Goal: Transaction & Acquisition: Purchase product/service

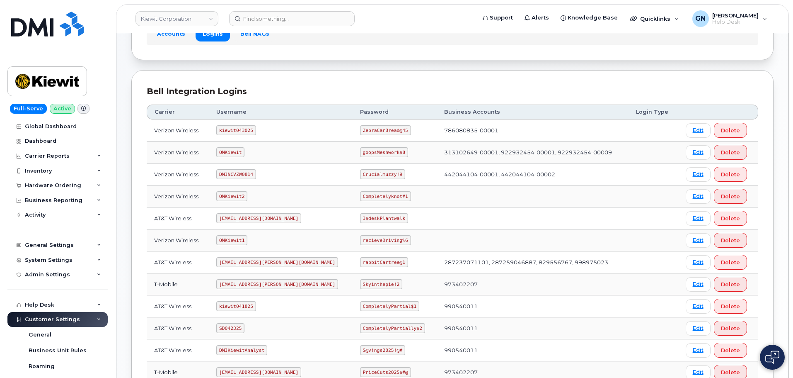
scroll to position [83, 0]
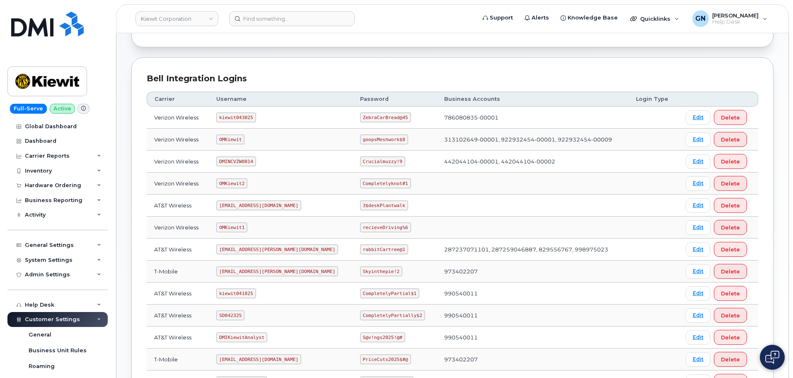
click at [254, 248] on code "ms-kiewit@dminc.com" at bounding box center [277, 249] width 122 height 10
copy code "ms-kiewit@dminc.com"
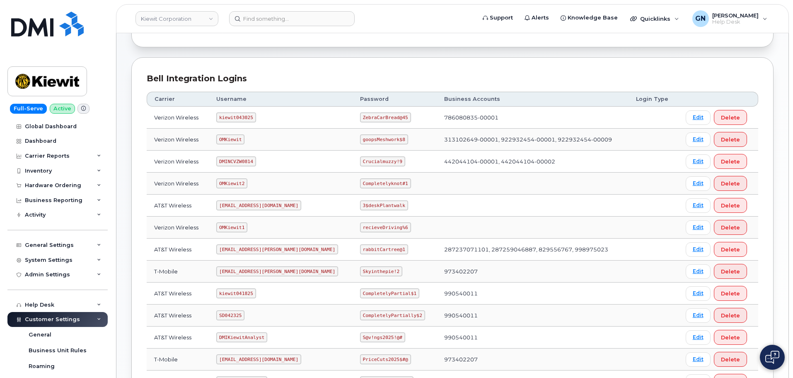
click at [360, 248] on code "rabbitCartree@1" at bounding box center [384, 249] width 48 height 10
copy code "rabbitCartree@1"
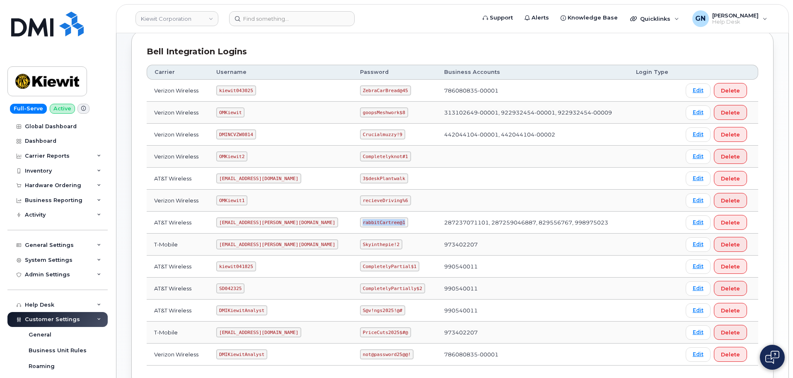
scroll to position [124, 0]
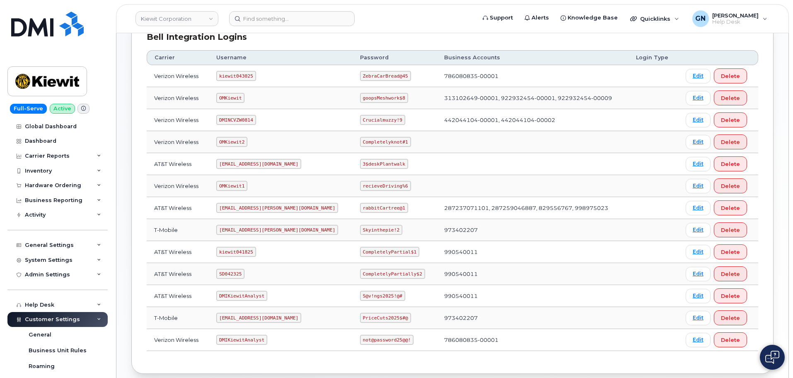
click at [251, 252] on code "kiewit041825" at bounding box center [235, 252] width 39 height 10
click at [251, 251] on code "kiewit041825" at bounding box center [235, 252] width 39 height 10
copy code "kiewit041825"
click at [360, 250] on code "CompletelyPartial$1" at bounding box center [389, 252] width 59 height 10
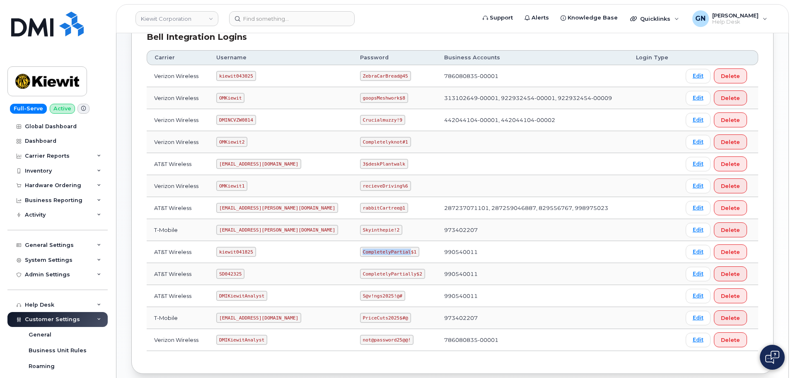
click at [360, 250] on code "CompletelyPartial$1" at bounding box center [389, 252] width 59 height 10
copy code "CompletelyPartial$1"
click at [243, 252] on code "kiewit041825" at bounding box center [235, 252] width 39 height 10
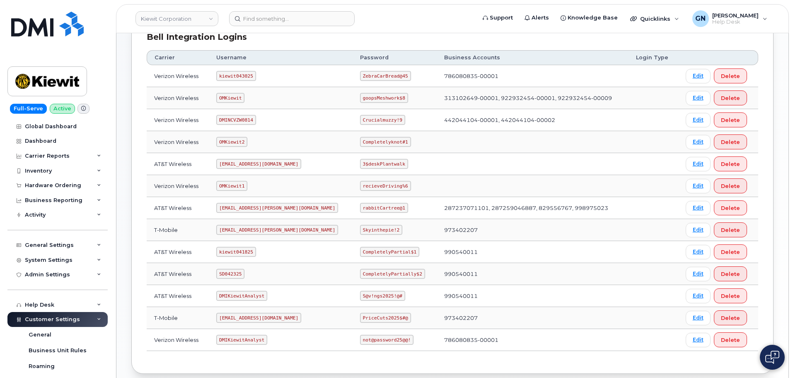
click at [248, 294] on code "DMIKiewitAnalyst" at bounding box center [241, 295] width 51 height 10
copy code "DMIKiewitAnalyst"
click at [241, 251] on code "kiewit041825" at bounding box center [235, 252] width 39 height 10
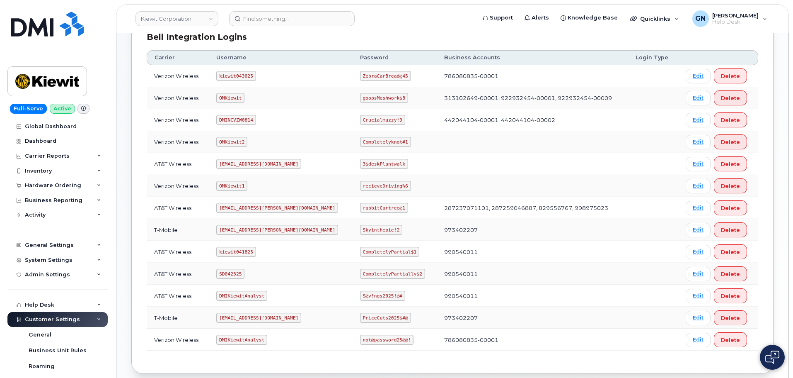
click at [246, 162] on code "om@dminc.com" at bounding box center [258, 164] width 85 height 10
click at [242, 163] on code "om@dminc.com" at bounding box center [258, 164] width 85 height 10
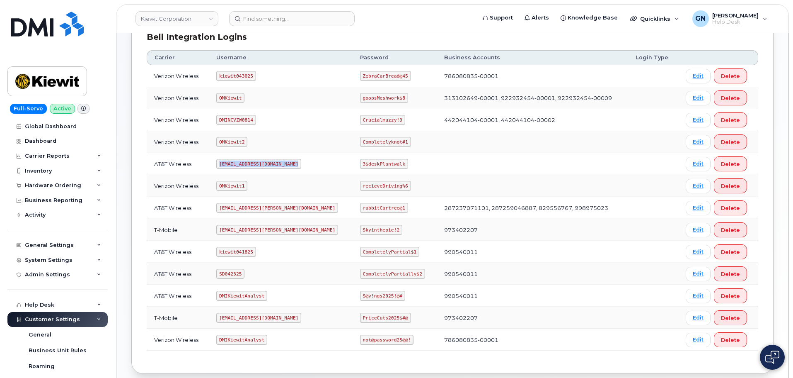
click at [242, 163] on code "om@dminc.com" at bounding box center [258, 164] width 85 height 10
copy code "om@dminc.com"
click at [360, 163] on code "3$deskPlantwalk" at bounding box center [384, 164] width 48 height 10
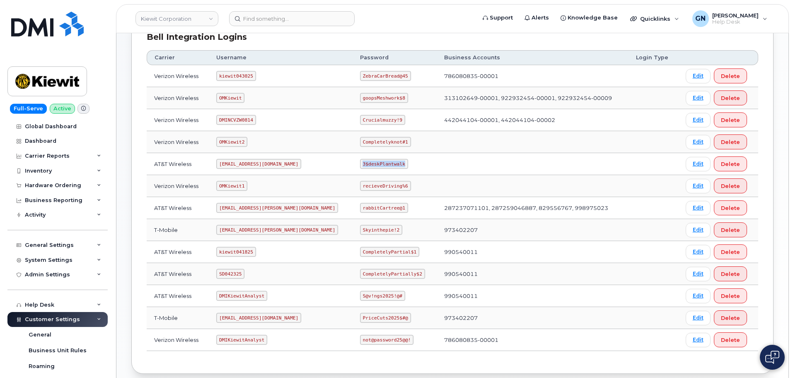
copy code "3$deskPlantwalk"
click at [247, 252] on code "kiewit041825" at bounding box center [235, 252] width 39 height 10
copy code "kiewit041825"
click at [360, 251] on code "CompletelyPartial$1" at bounding box center [389, 252] width 59 height 10
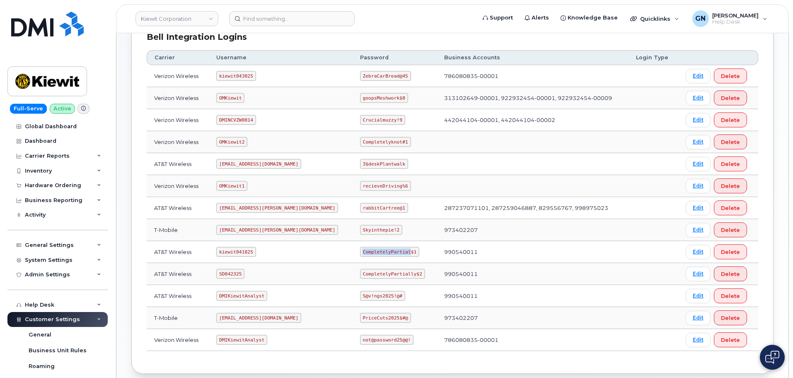
click at [360, 251] on code "CompletelyPartial$1" at bounding box center [389, 252] width 59 height 10
copy code "CompletelyPartial$1"
click at [238, 274] on code "SD042325" at bounding box center [230, 274] width 28 height 10
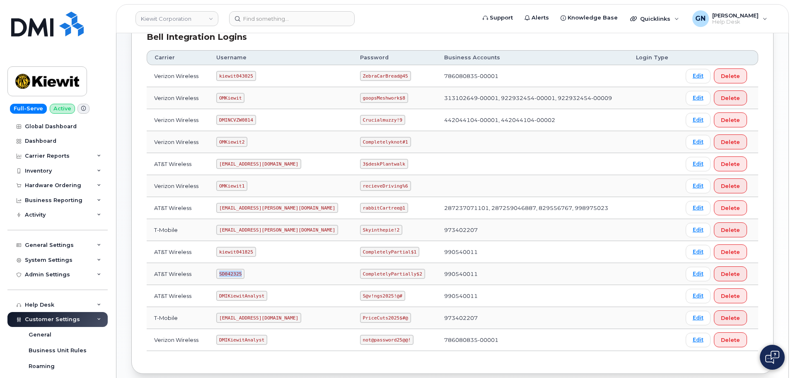
copy code "SD042325"
click at [360, 273] on code "CompletelyPartially$2" at bounding box center [392, 274] width 65 height 10
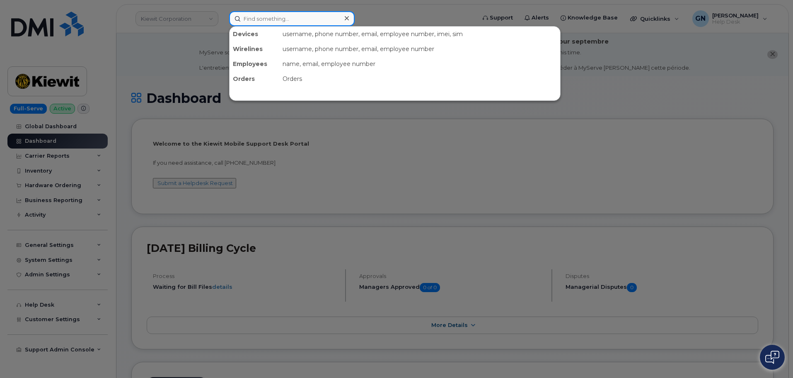
click at [282, 24] on input at bounding box center [292, 18] width 126 height 15
paste input "6822098168"
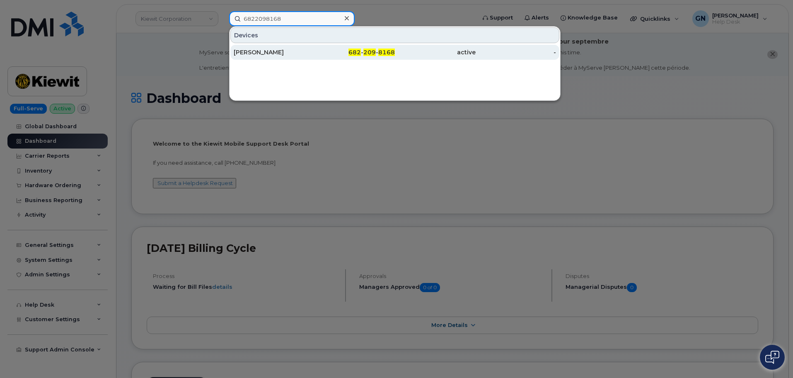
type input "6822098168"
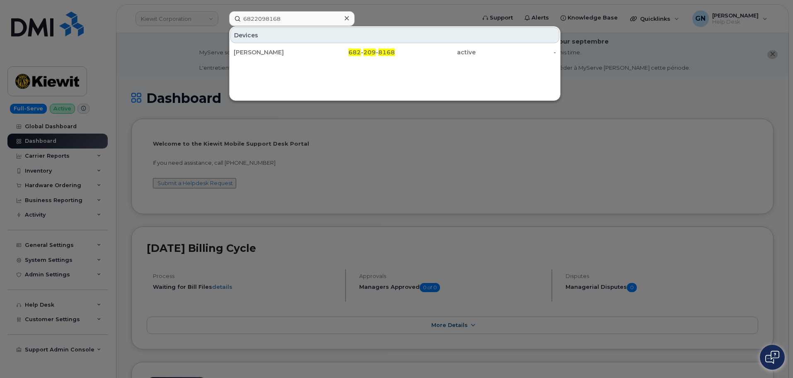
drag, startPoint x: 333, startPoint y: 51, endPoint x: 430, endPoint y: 5, distance: 107.5
click at [333, 51] on div "682 - 209 - 8168" at bounding box center [355, 52] width 81 height 8
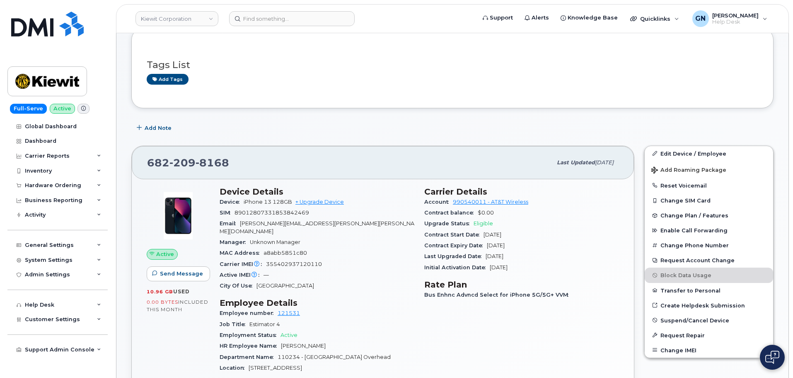
scroll to position [124, 0]
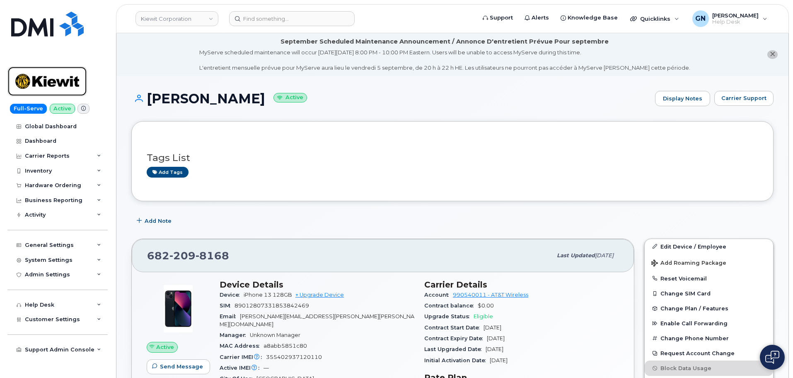
click at [53, 82] on img at bounding box center [47, 81] width 64 height 24
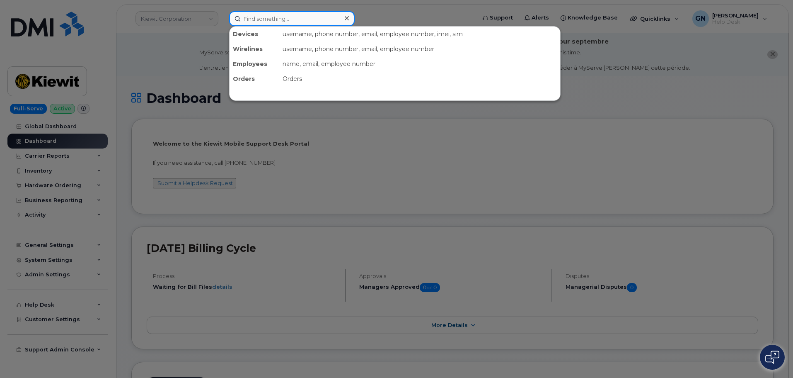
click at [286, 20] on input at bounding box center [292, 18] width 126 height 15
paste input "4022068503"
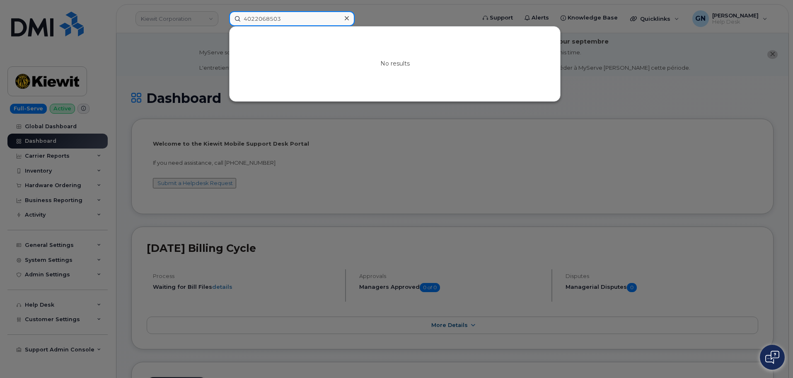
click at [305, 21] on input "4022068503" at bounding box center [292, 18] width 126 height 15
paste input "185062"
type input "4022185062"
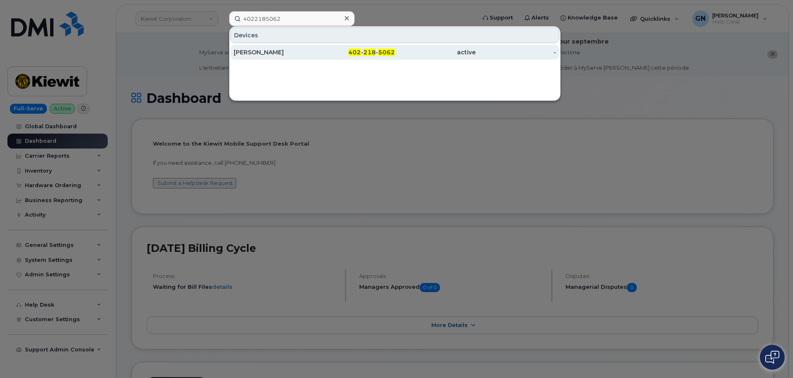
click at [338, 53] on div "402 - 218 - 5062" at bounding box center [355, 52] width 81 height 8
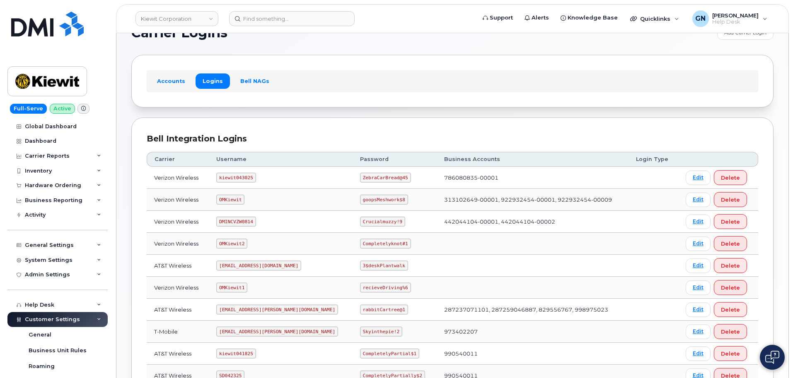
scroll to position [41, 0]
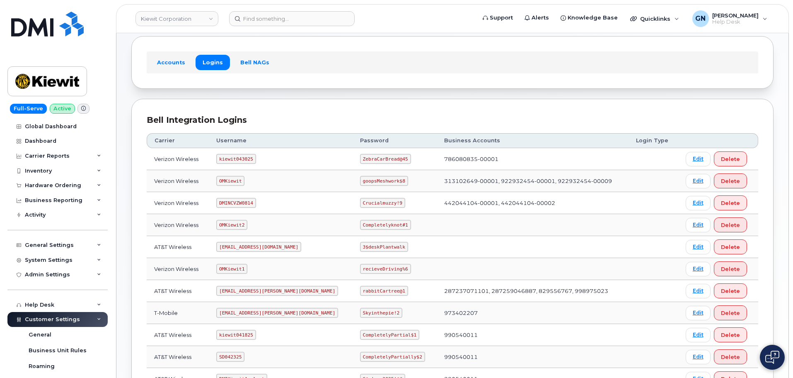
click at [242, 161] on code "kiewit043025" at bounding box center [235, 159] width 39 height 10
click at [242, 159] on code "kiewit043025" at bounding box center [235, 159] width 39 height 10
copy code "kiewit043025"
click at [360, 159] on code "ZebraCarBread@45" at bounding box center [385, 159] width 51 height 10
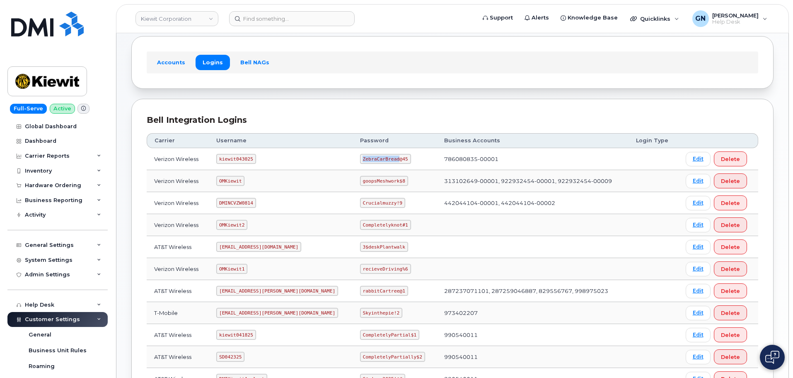
click at [360, 159] on code "ZebraCarBread@45" at bounding box center [385, 159] width 51 height 10
copy code "ZebraCarBread@45"
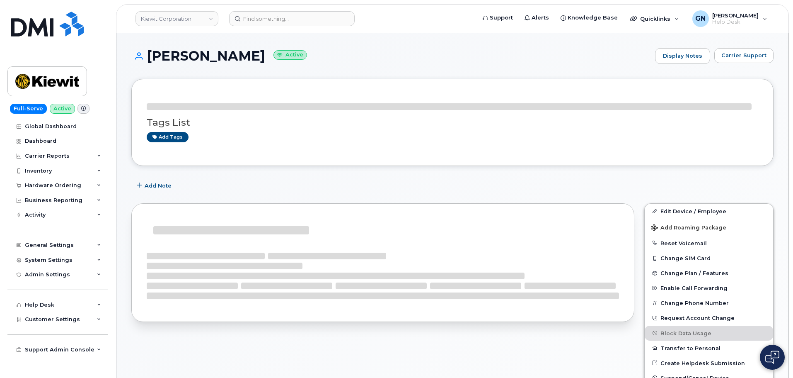
click at [167, 53] on h1 "[PERSON_NAME] Active" at bounding box center [391, 55] width 520 height 15
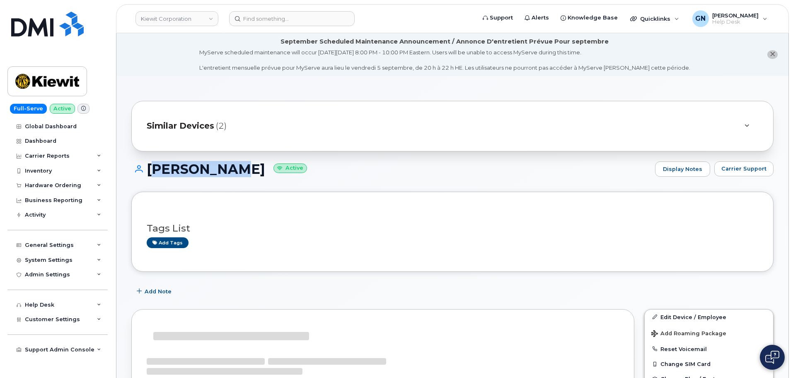
drag, startPoint x: 167, startPoint y: 53, endPoint x: 193, endPoint y: 162, distance: 111.7
click at [192, 162] on h1 "BEN ZIMMER Active" at bounding box center [391, 169] width 520 height 15
copy h1 "[PERSON_NAME]"
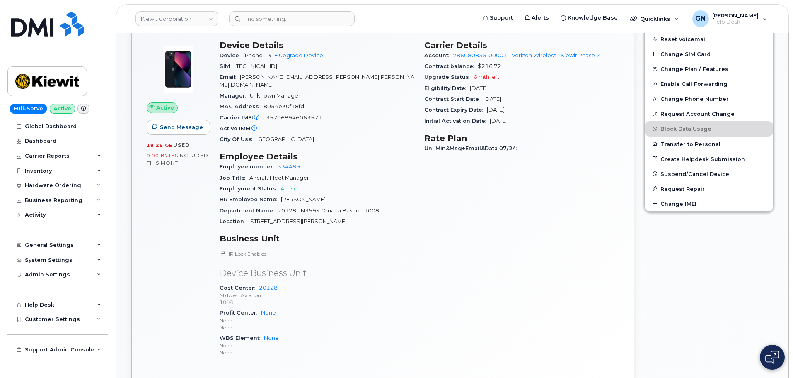
scroll to position [290, 0]
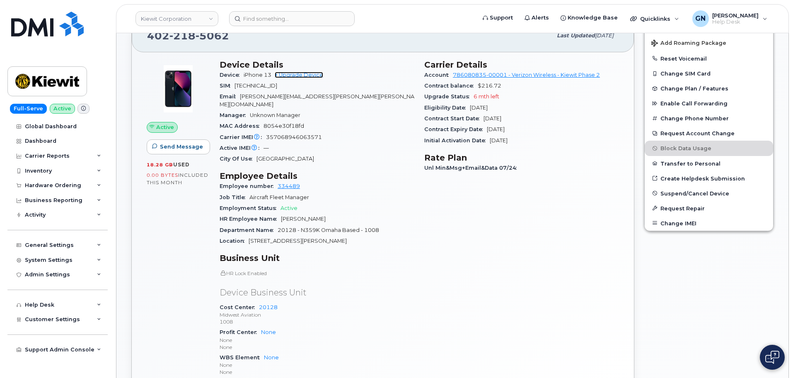
click at [302, 76] on link "+ Upgrade Device" at bounding box center [299, 75] width 48 height 6
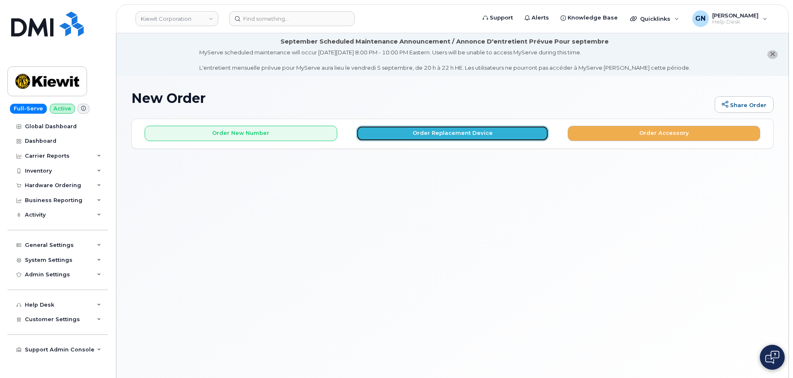
click at [404, 135] on button "Order Replacement Device" at bounding box center [452, 133] width 193 height 15
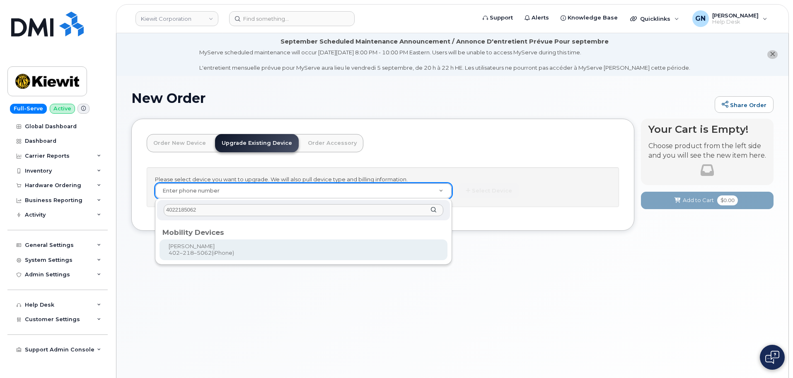
type input "4022185062"
type input "1167359"
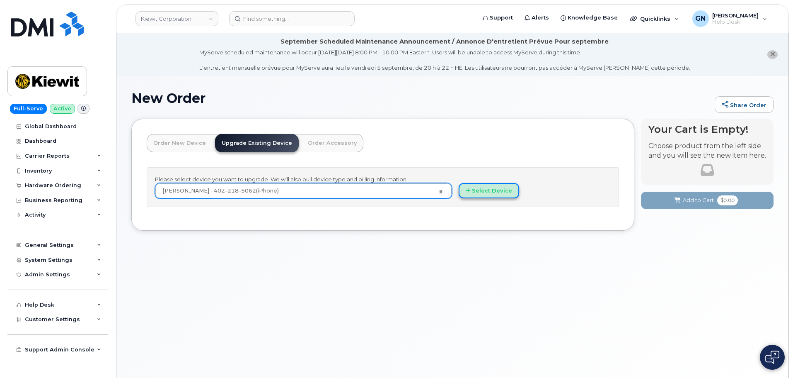
click at [472, 191] on button "Select Device" at bounding box center [489, 190] width 61 height 15
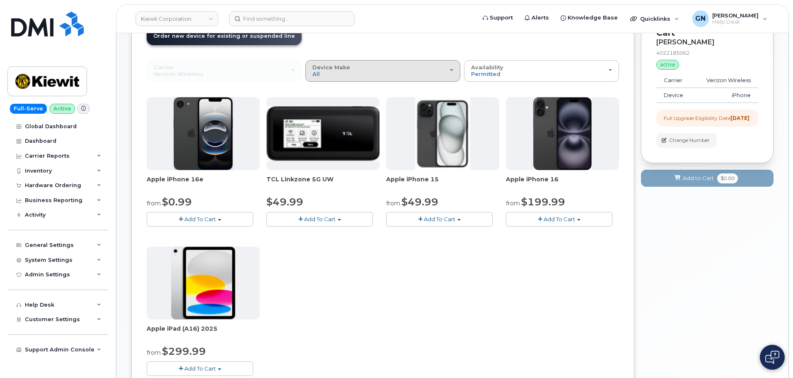
scroll to position [124, 0]
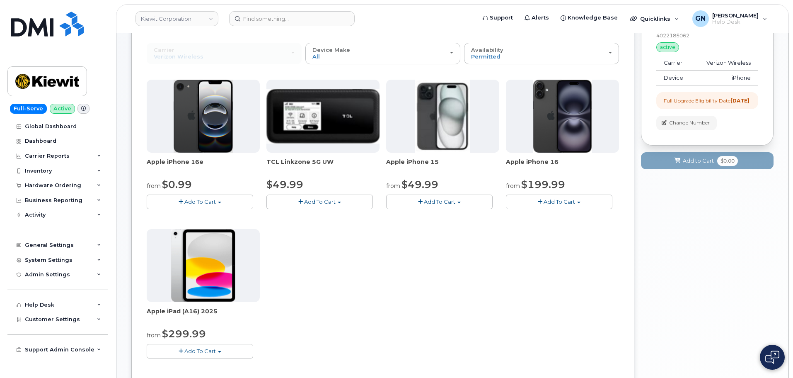
click at [435, 202] on span "Add To Cart" at bounding box center [439, 201] width 31 height 7
click at [444, 217] on link "$49.99 - 2 Year Upgrade (128GB)" at bounding box center [442, 217] width 108 height 10
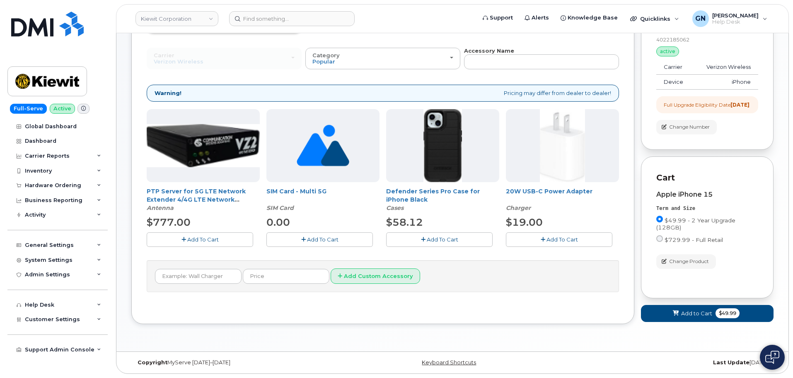
click at [439, 236] on span "Add To Cart" at bounding box center [442, 239] width 31 height 7
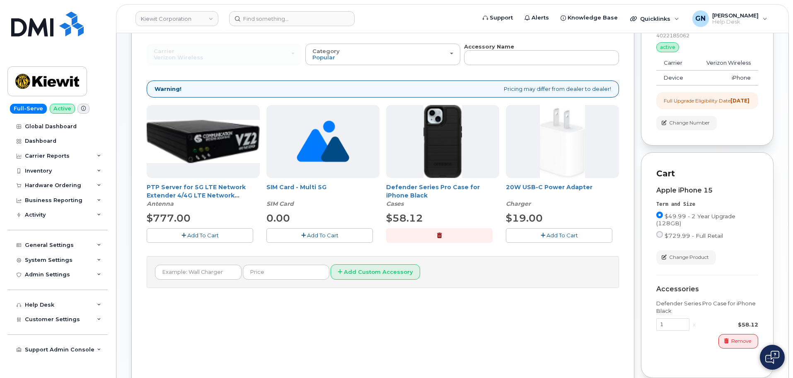
click at [547, 234] on span "Add To Cart" at bounding box center [562, 235] width 31 height 7
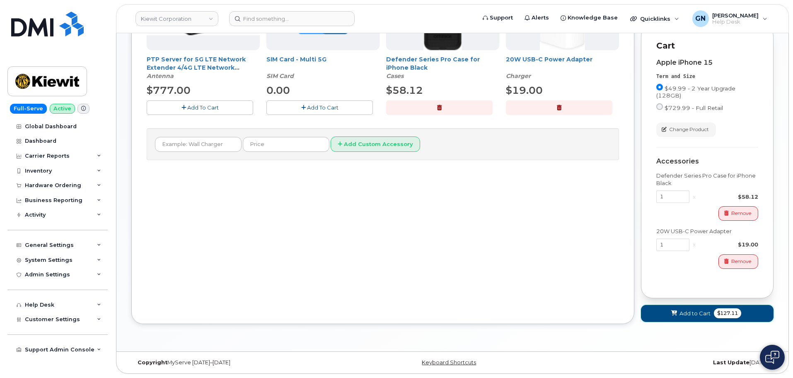
click at [686, 312] on span "Add to Cart" at bounding box center [695, 313] width 31 height 8
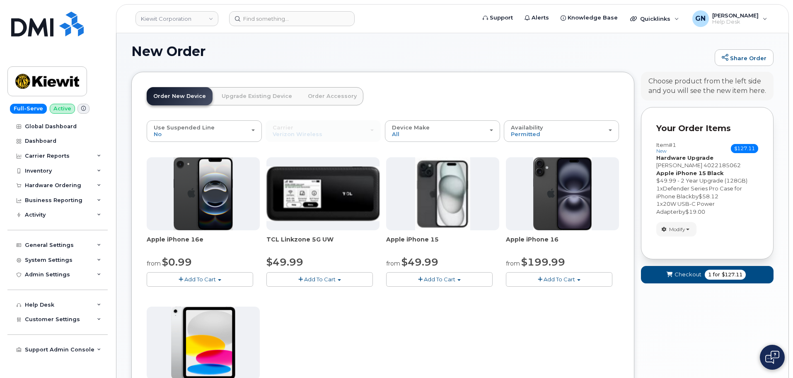
scroll to position [274, 0]
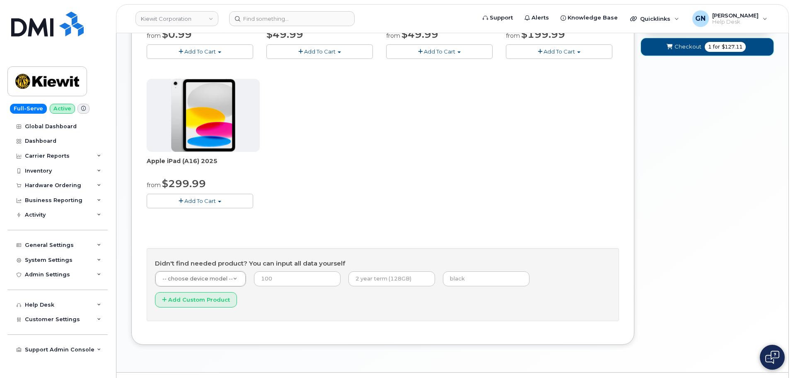
click at [681, 50] on span "Checkout" at bounding box center [688, 47] width 27 height 8
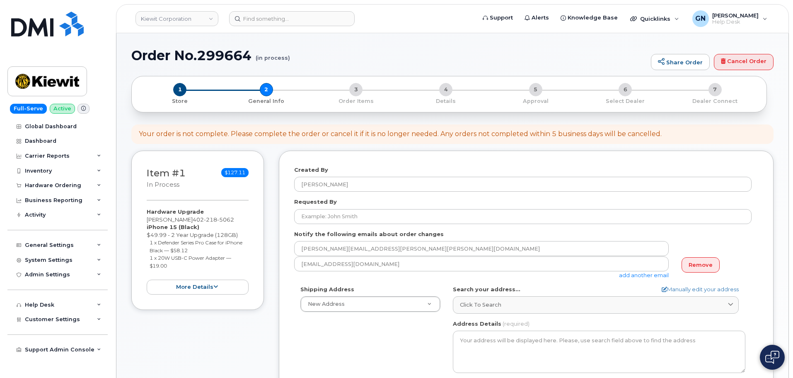
select select
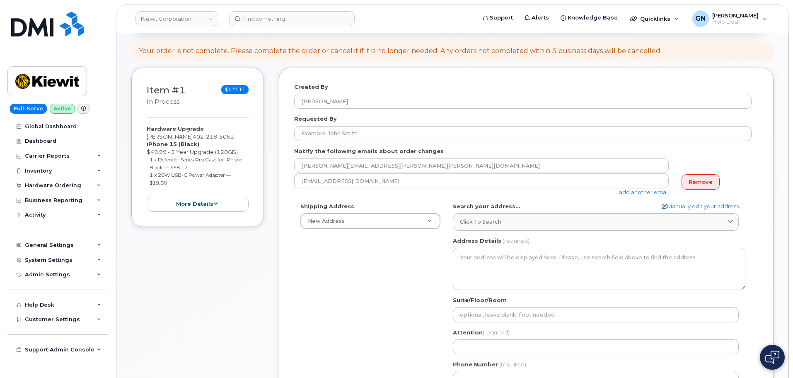
scroll to position [126, 0]
click at [696, 182] on link "Remove" at bounding box center [701, 181] width 38 height 15
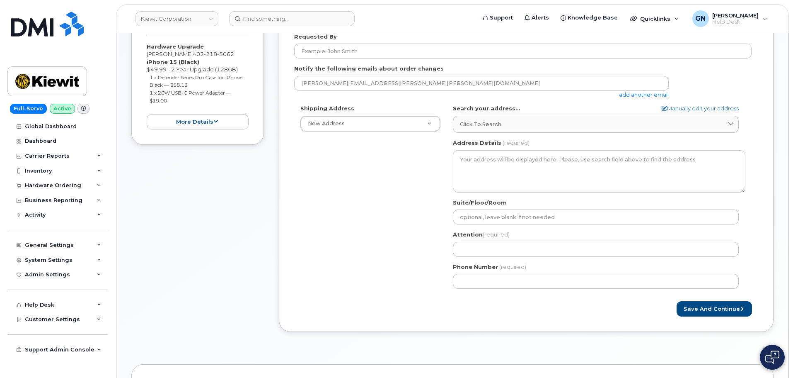
scroll to position [208, 0]
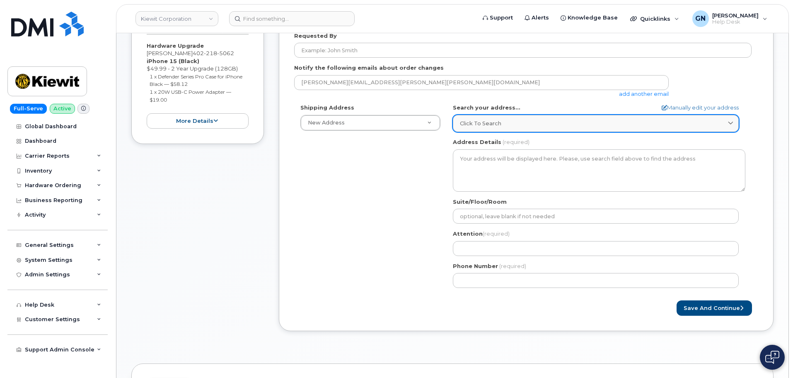
click at [588, 123] on div "Click to search" at bounding box center [596, 123] width 272 height 8
paste input "[STREET_ADDRESS]"
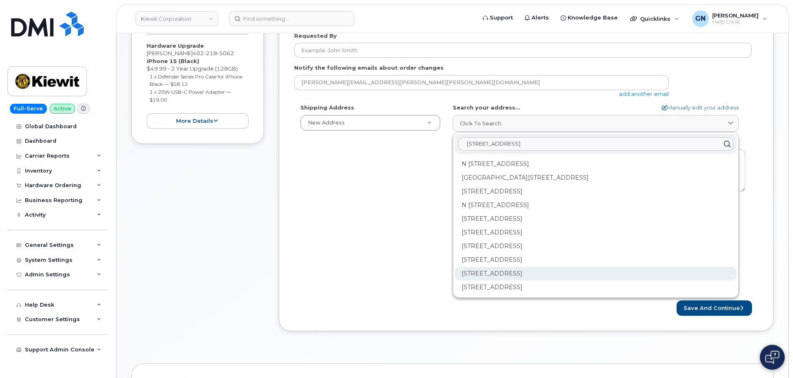
type input "[STREET_ADDRESS]"
click at [557, 275] on div "N 152nd Ave Omaha NE 68116" at bounding box center [596, 273] width 282 height 14
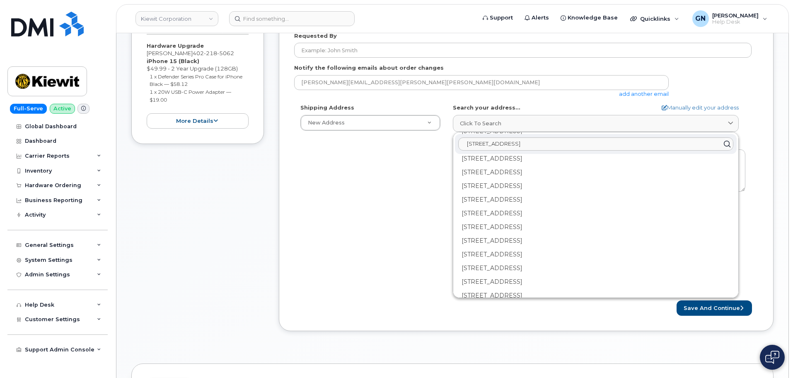
scroll to position [580, 0]
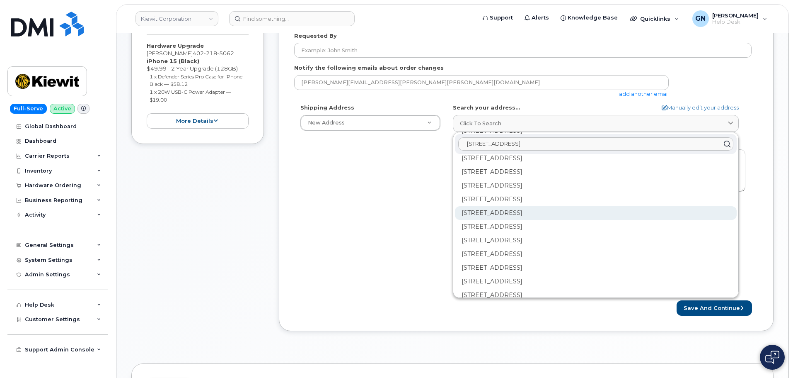
click at [530, 213] on div "4015 N 152nd Ave Omaha NE 68116-4298" at bounding box center [596, 213] width 282 height 14
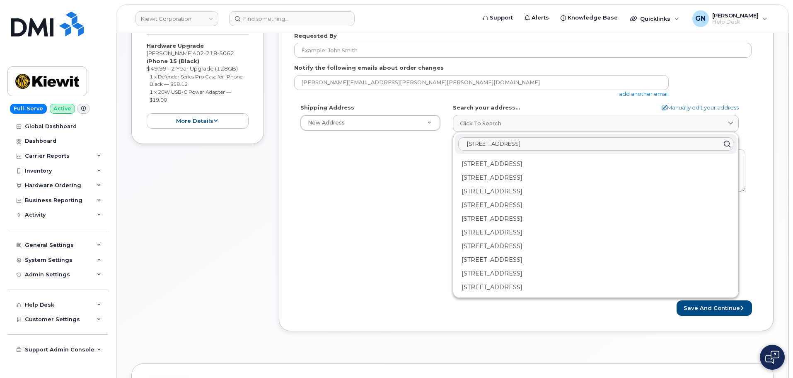
select select
type textarea "4015 N 152nd Ave OMAHA NE 68116-4298 UNITED STATES"
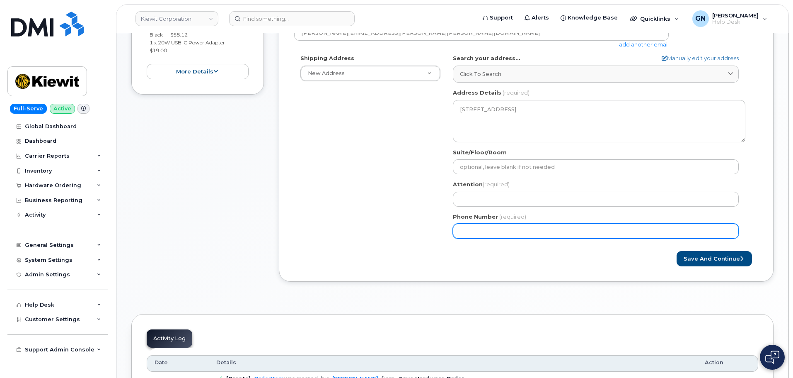
scroll to position [291, 0]
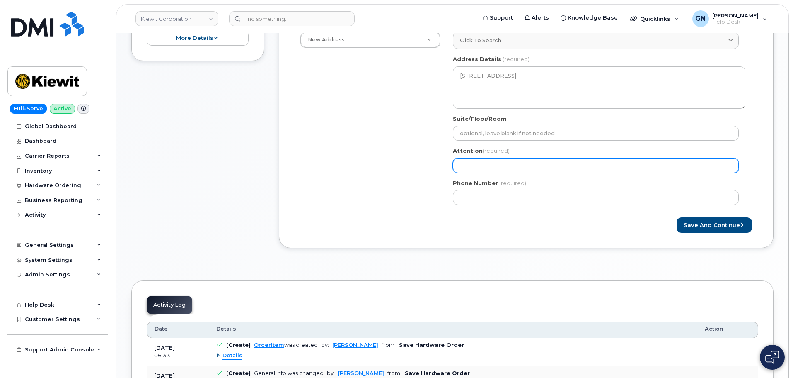
click at [487, 169] on input "Attention (required)" at bounding box center [596, 165] width 286 height 15
paste input "Ben Zimmer"
select select
type input "Ben Zimmer"
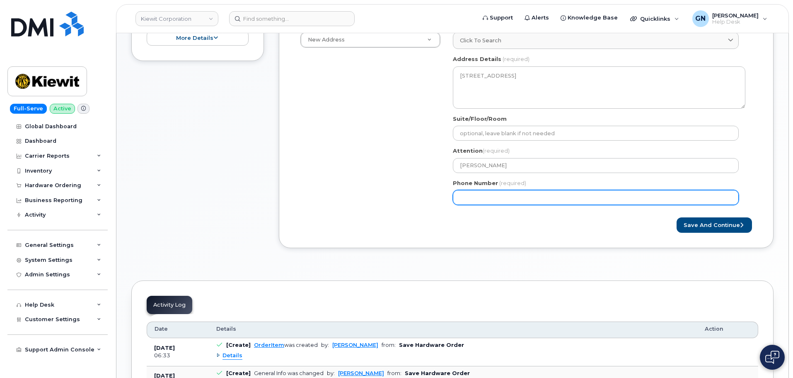
click at [521, 195] on input "Phone Number" at bounding box center [596, 197] width 286 height 15
paste input "4022068503"
select select
type input "4022068503"
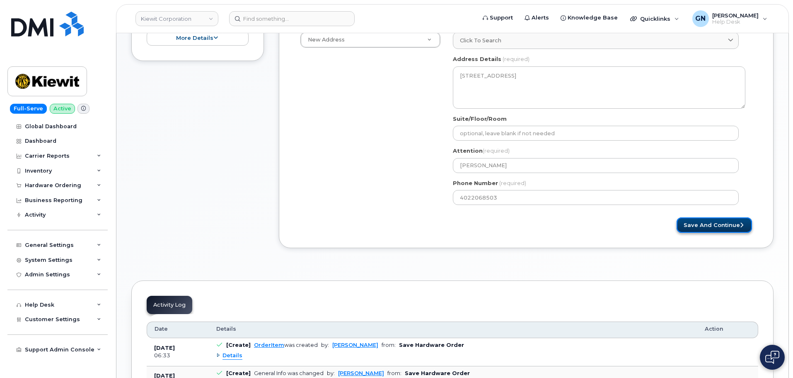
click at [701, 226] on button "Save and Continue" at bounding box center [714, 224] width 75 height 15
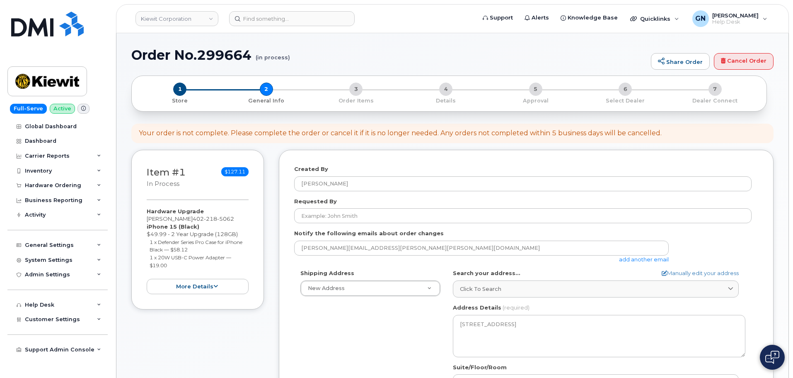
scroll to position [43, 0]
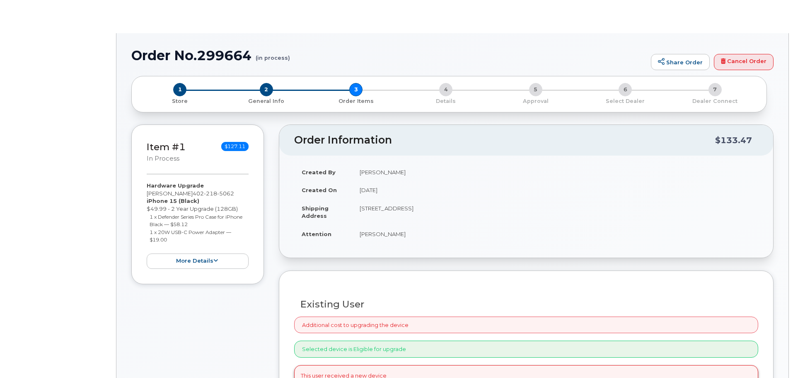
type input "[PERSON_NAME]"
radio input "true"
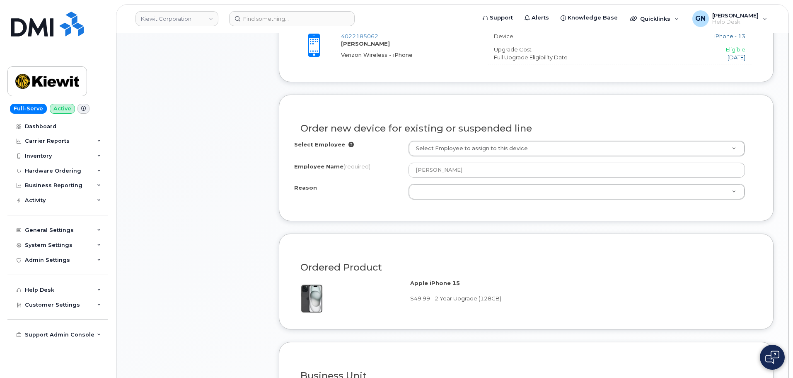
scroll to position [378, 0]
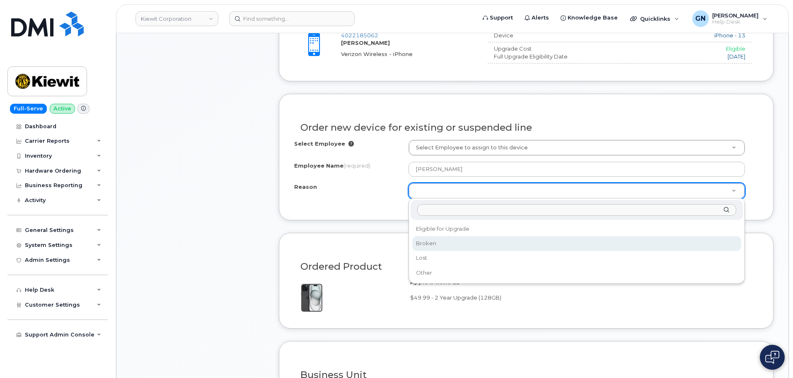
select select "broken"
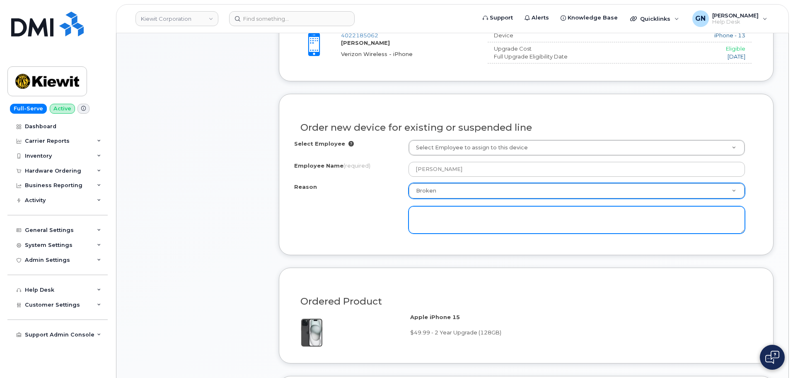
click at [424, 214] on textarea at bounding box center [577, 219] width 336 height 27
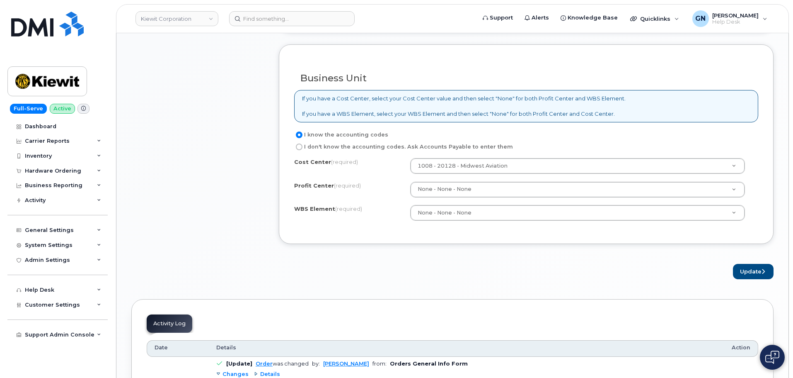
scroll to position [709, 0]
type textarea "iphone will not charge and can not be turned on"
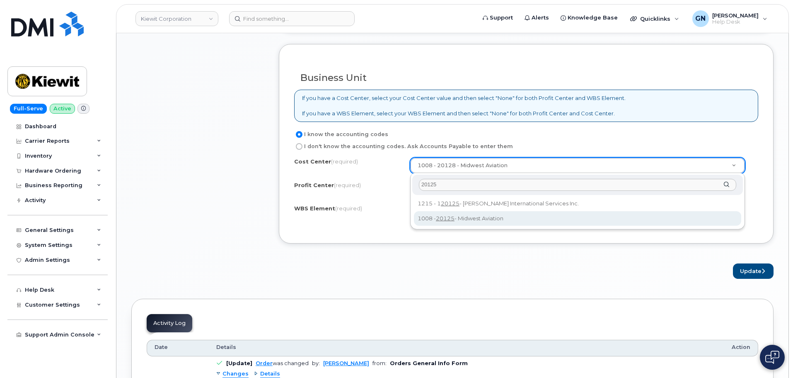
type input "20125"
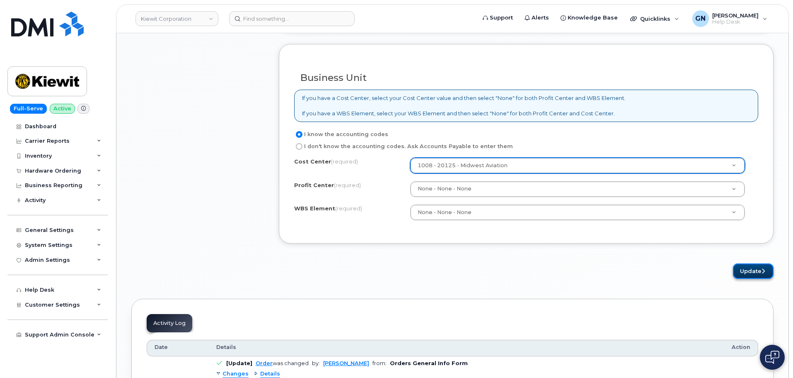
drag, startPoint x: 750, startPoint y: 272, endPoint x: 742, endPoint y: 271, distance: 7.5
click at [750, 272] on button "Update" at bounding box center [753, 270] width 41 height 15
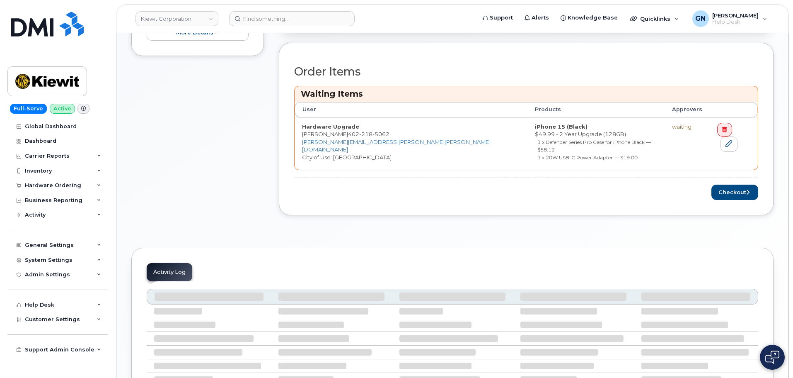
scroll to position [333, 0]
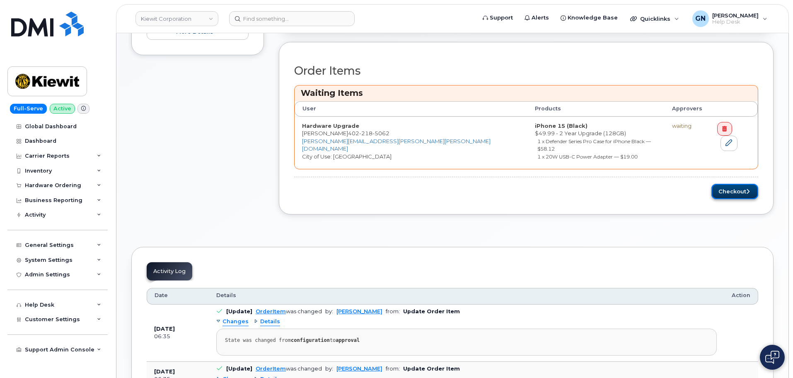
click at [729, 184] on button "Checkout" at bounding box center [735, 191] width 47 height 15
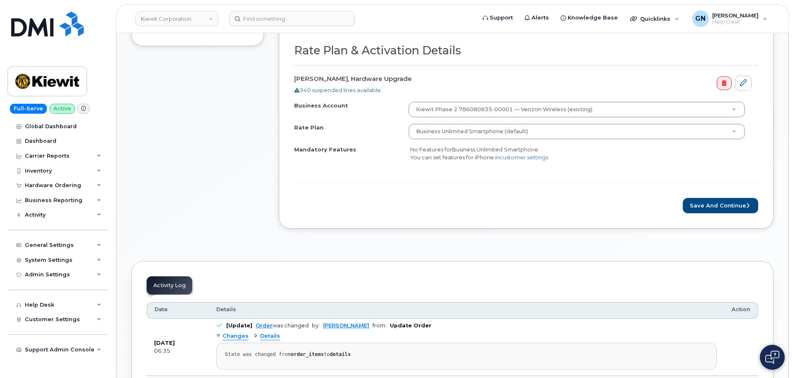
scroll to position [250, 0]
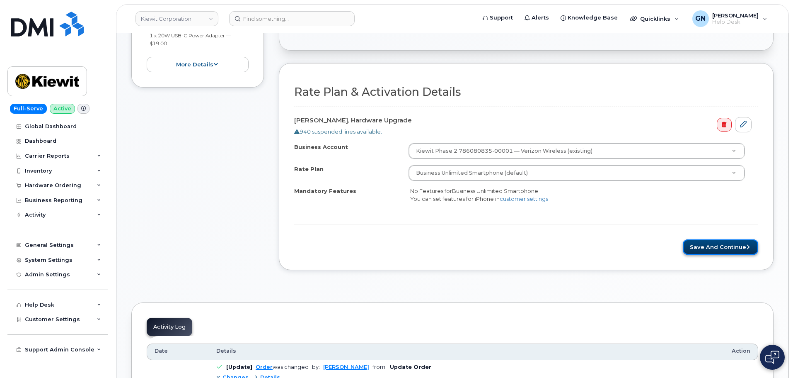
click at [740, 247] on button "Save and Continue" at bounding box center [720, 246] width 75 height 15
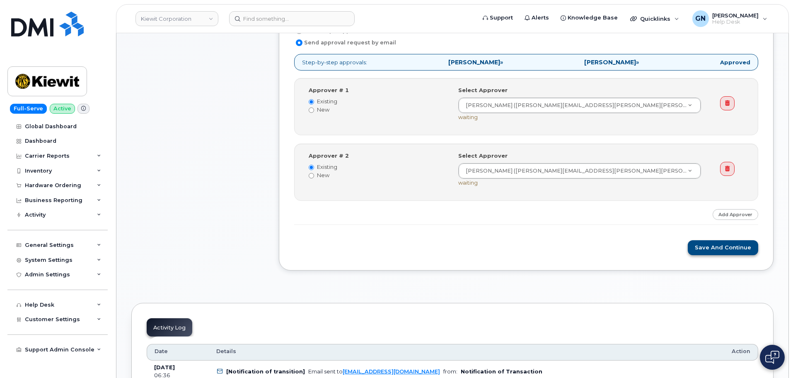
scroll to position [333, 0]
click at [709, 248] on button "Save and Continue" at bounding box center [723, 247] width 70 height 15
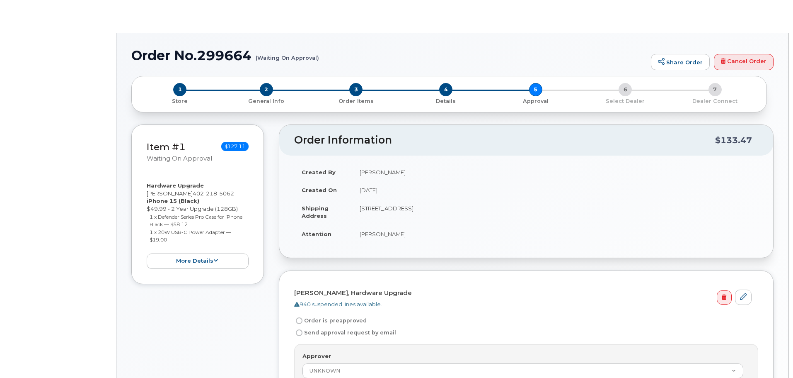
radio input "true"
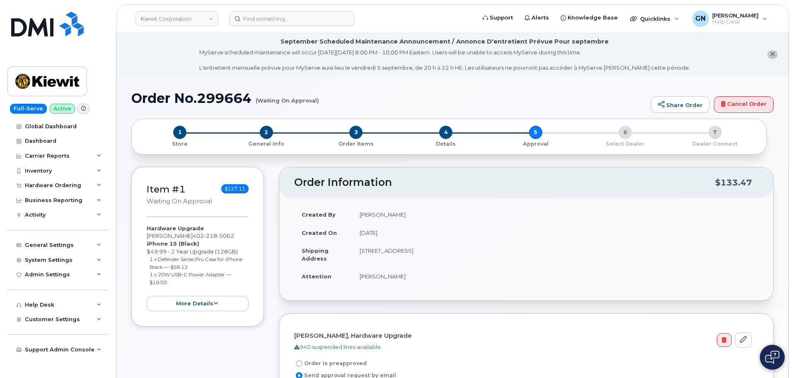
click at [147, 100] on h1 "Order No.299664 (Waiting On Approval)" at bounding box center [389, 98] width 516 height 15
drag, startPoint x: 147, startPoint y: 100, endPoint x: 211, endPoint y: 104, distance: 63.9
click at [211, 104] on h1 "Order No.299664 (Waiting On Approval)" at bounding box center [389, 98] width 516 height 15
copy h1 "Order No.299664"
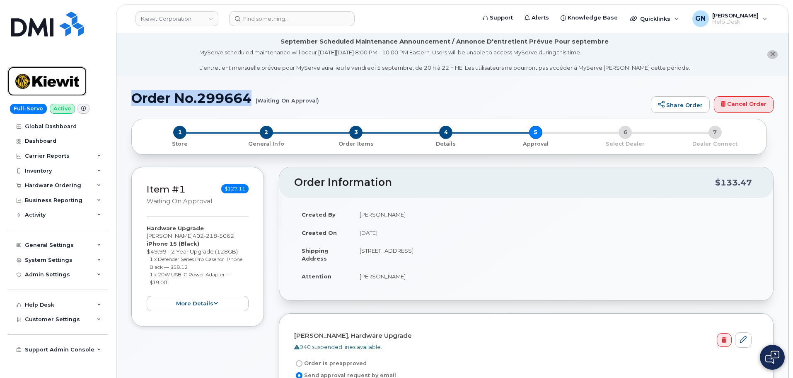
click at [70, 82] on img at bounding box center [47, 81] width 64 height 24
